Goal: Obtain resource: Download file/media

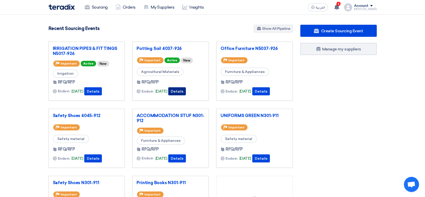
click at [184, 92] on button "Details" at bounding box center [177, 91] width 18 height 8
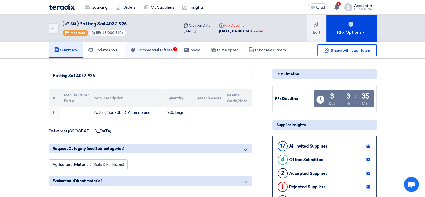
click at [163, 50] on h5 "Commercial Offers 6" at bounding box center [151, 50] width 42 height 5
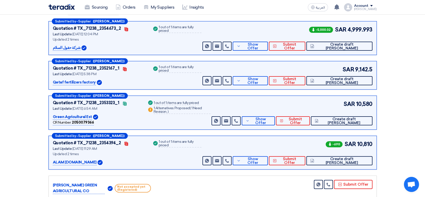
scroll to position [84, 0]
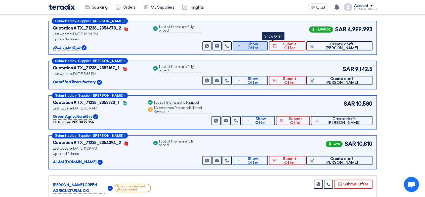
click at [258, 45] on button "Show Offer" at bounding box center [250, 45] width 35 height 9
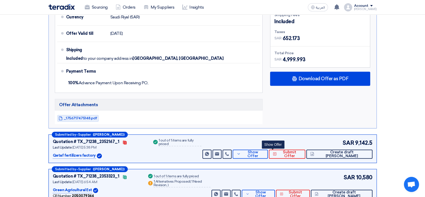
scroll to position [196, 0]
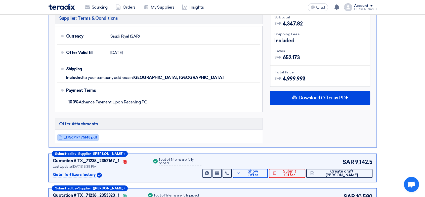
click at [78, 135] on span "_1756717475148.pdf" at bounding box center [81, 137] width 34 height 4
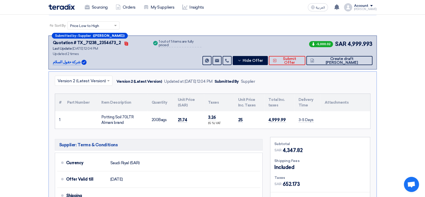
scroll to position [56, 0]
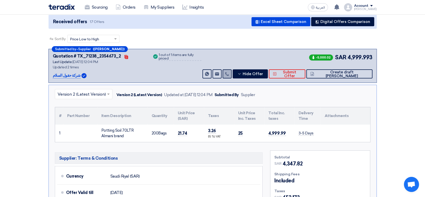
click at [229, 72] on use at bounding box center [227, 74] width 4 height 4
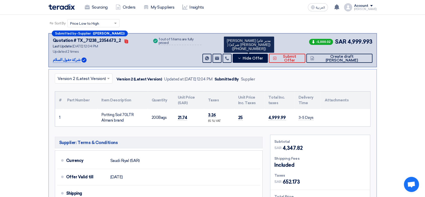
scroll to position [84, 0]
